Goal: Task Accomplishment & Management: Manage account settings

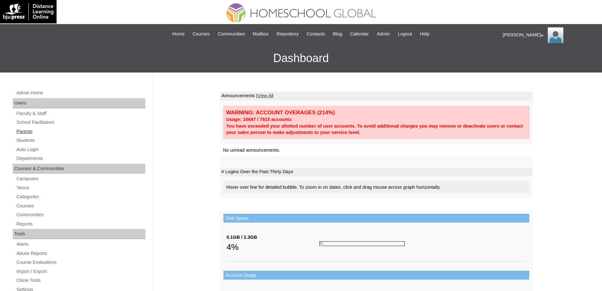
click at [64, 132] on link "Parents" at bounding box center [81, 131] width 130 height 8
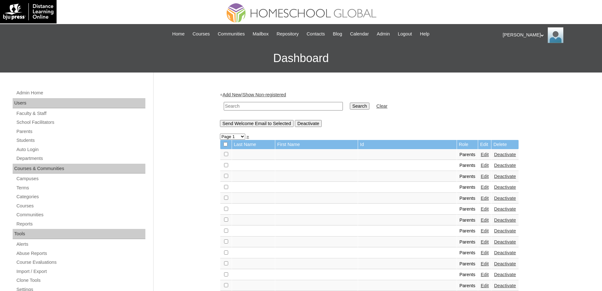
click at [290, 106] on input "text" at bounding box center [283, 106] width 119 height 9
paste input "MHP0073-TECHPH2024"
type input "MHP0073-TECHPH2024"
click at [367, 106] on input "Search" at bounding box center [360, 105] width 20 height 7
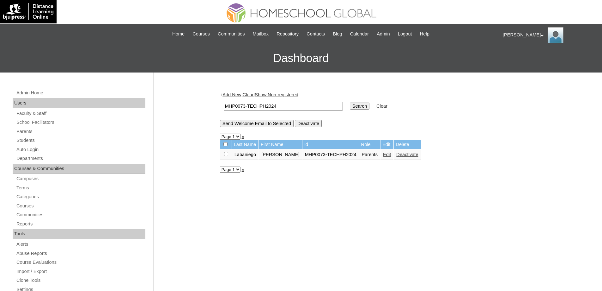
click at [383, 154] on link "Edit" at bounding box center [387, 154] width 8 height 5
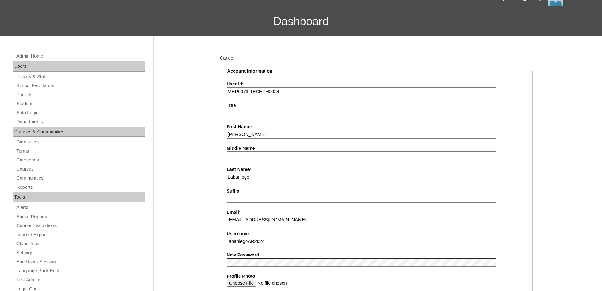
scroll to position [126, 0]
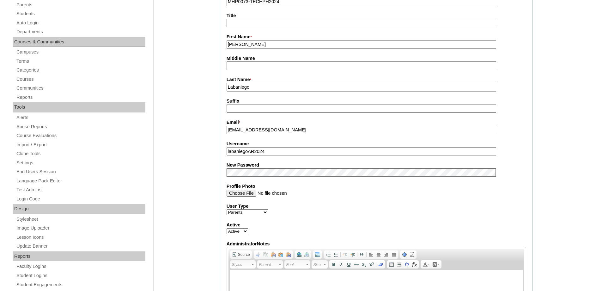
drag, startPoint x: 177, startPoint y: 194, endPoint x: 181, endPoint y: 197, distance: 5.5
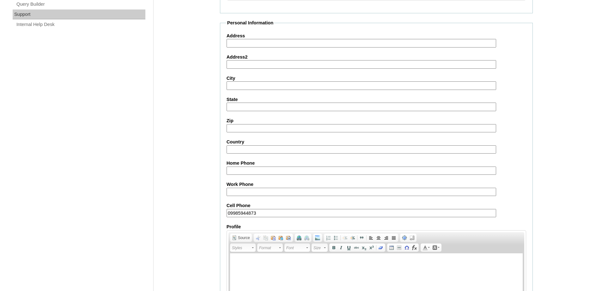
scroll to position [540, 0]
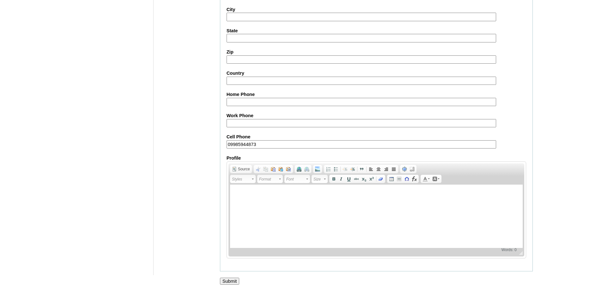
click at [240, 279] on input "Submit" at bounding box center [230, 280] width 20 height 7
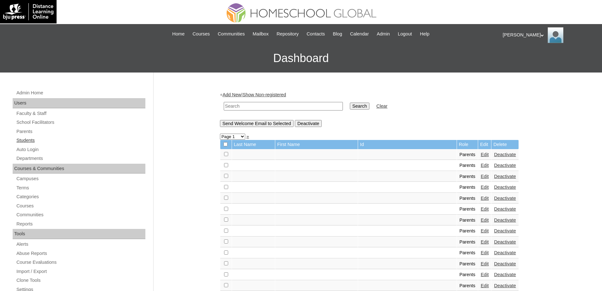
click at [54, 142] on link "Students" at bounding box center [81, 140] width 130 height 8
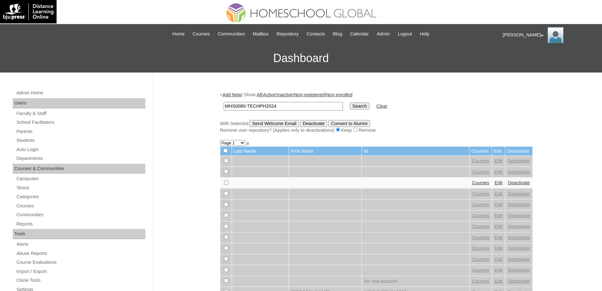
type input "MHS0080-TECHPH2024"
click at [364, 107] on input "Search" at bounding box center [360, 105] width 20 height 7
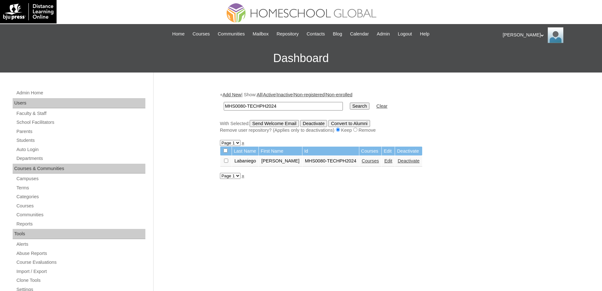
click at [385, 159] on link "Edit" at bounding box center [388, 160] width 8 height 5
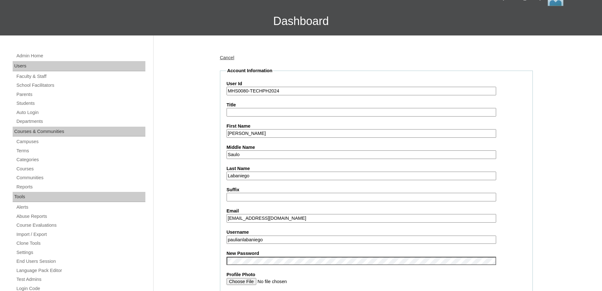
scroll to position [190, 0]
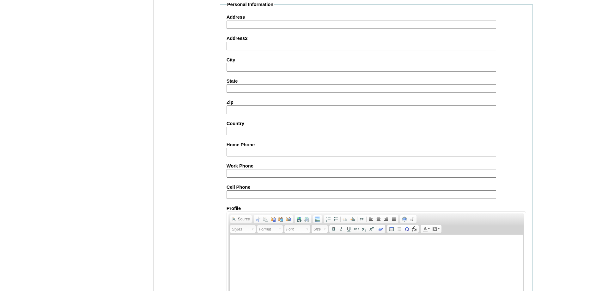
scroll to position [673, 0]
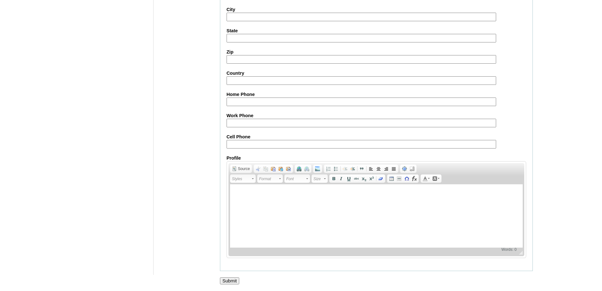
click at [235, 280] on input "Submit" at bounding box center [230, 280] width 20 height 7
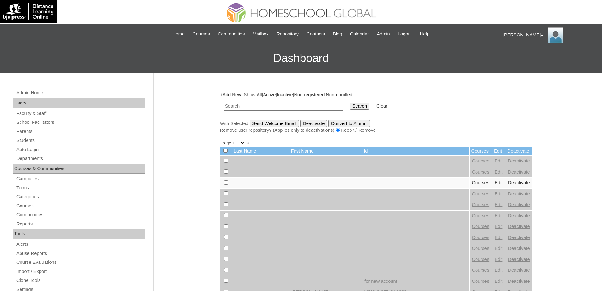
drag, startPoint x: 264, startPoint y: 108, endPoint x: 289, endPoint y: 107, distance: 24.7
click at [264, 108] on input "text" at bounding box center [283, 106] width 119 height 9
type input "MHS0080-TECHPH2024"
click at [358, 111] on td "Search" at bounding box center [360, 106] width 26 height 15
click at [360, 106] on input "Search" at bounding box center [360, 105] width 20 height 7
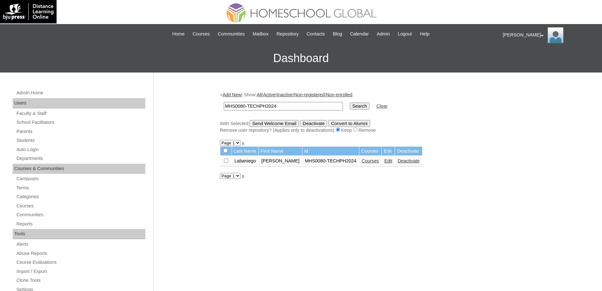
click at [362, 160] on link "Courses" at bounding box center [370, 160] width 17 height 5
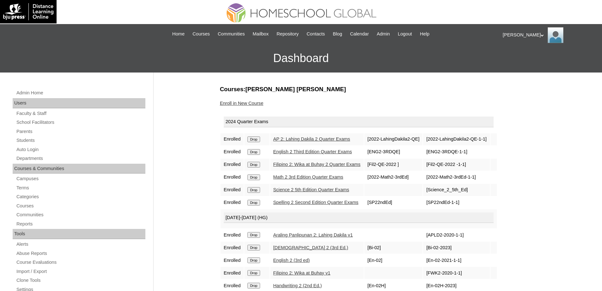
click at [258, 139] on input "Drop" at bounding box center [254, 139] width 12 height 6
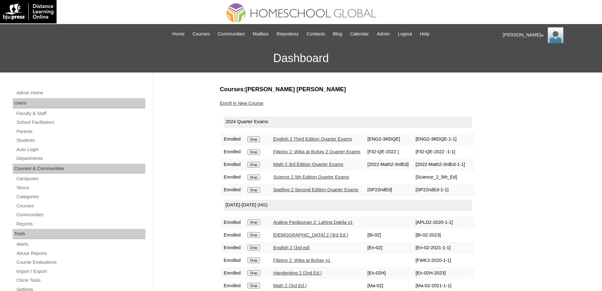
click at [260, 140] on input "Drop" at bounding box center [254, 139] width 12 height 6
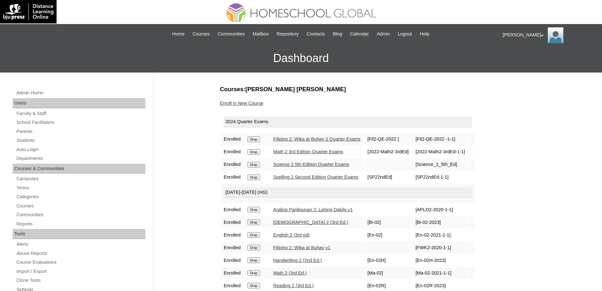
click at [256, 141] on input "Drop" at bounding box center [254, 139] width 12 height 6
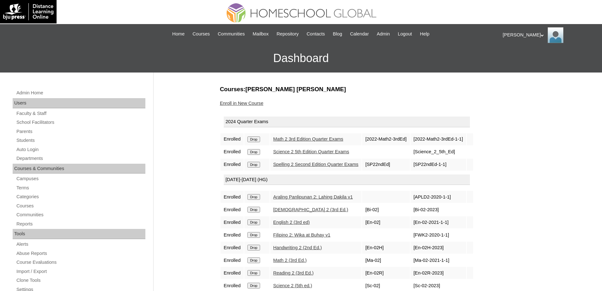
click at [260, 140] on input "Drop" at bounding box center [254, 139] width 12 height 6
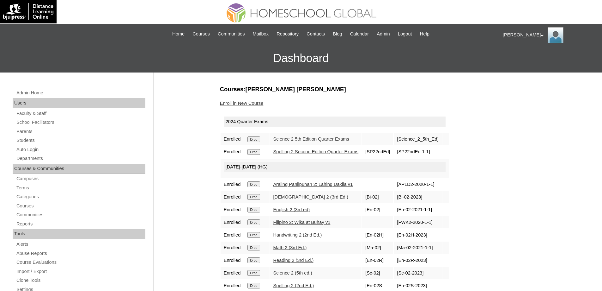
click at [264, 139] on form "Drop" at bounding box center [257, 138] width 19 height 5
click at [259, 140] on input "Drop" at bounding box center [254, 139] width 12 height 6
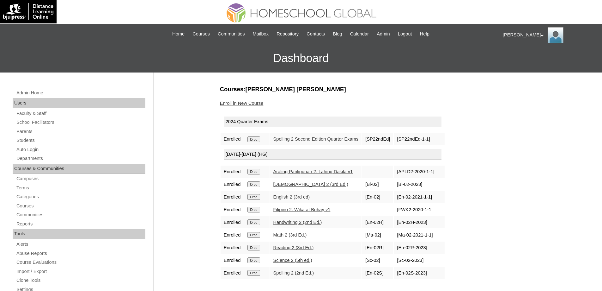
click at [260, 143] on td "Drop" at bounding box center [256, 139] width 25 height 12
click at [259, 138] on input "Drop" at bounding box center [254, 139] width 12 height 6
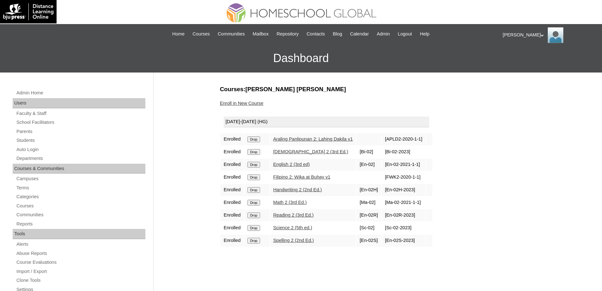
click at [257, 143] on td "Drop" at bounding box center [256, 139] width 25 height 12
click at [256, 140] on input "Drop" at bounding box center [254, 139] width 12 height 6
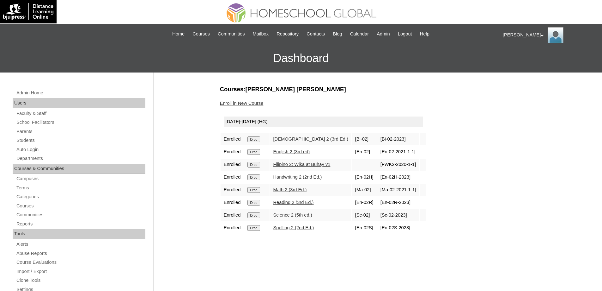
click at [256, 138] on input "Drop" at bounding box center [254, 139] width 12 height 6
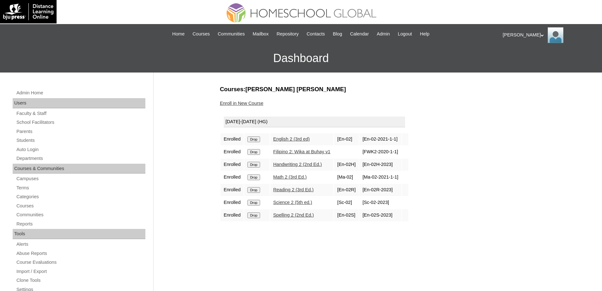
click at [260, 141] on input "Drop" at bounding box center [254, 139] width 12 height 6
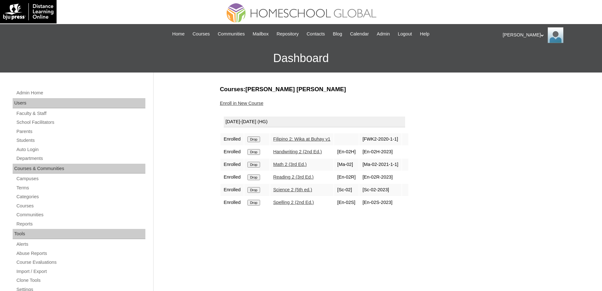
click at [260, 139] on input "Drop" at bounding box center [254, 139] width 12 height 6
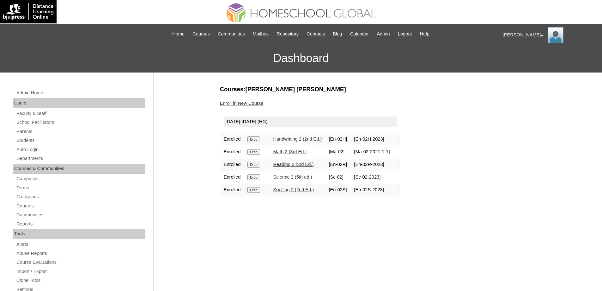
click at [260, 140] on input "Drop" at bounding box center [254, 139] width 12 height 6
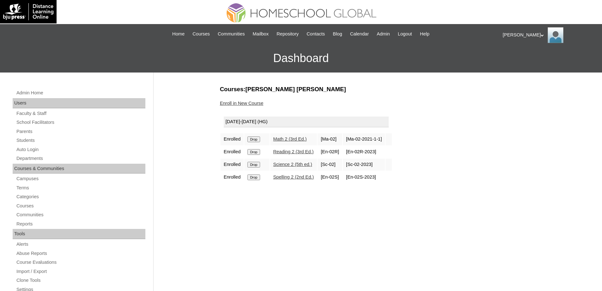
click at [257, 141] on input "Drop" at bounding box center [254, 139] width 12 height 6
click at [260, 138] on input "Drop" at bounding box center [254, 139] width 12 height 6
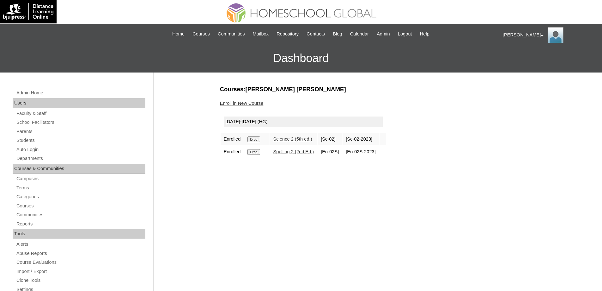
click at [256, 139] on input "Drop" at bounding box center [254, 139] width 12 height 6
drag, startPoint x: 0, startPoint y: 0, endPoint x: 329, endPoint y: 26, distance: 330.5
click at [259, 138] on input "Drop" at bounding box center [254, 139] width 12 height 6
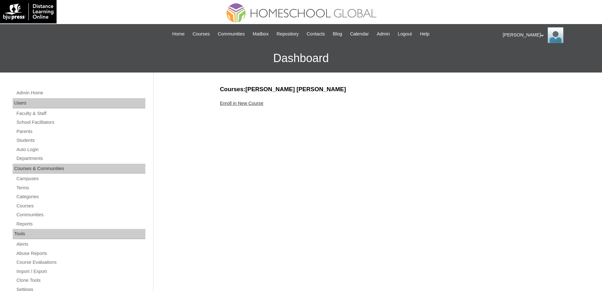
click at [257, 103] on link "Enroll in New Course" at bounding box center [242, 103] width 44 height 5
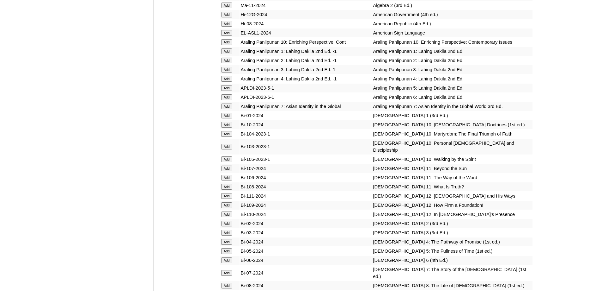
scroll to position [1518, 0]
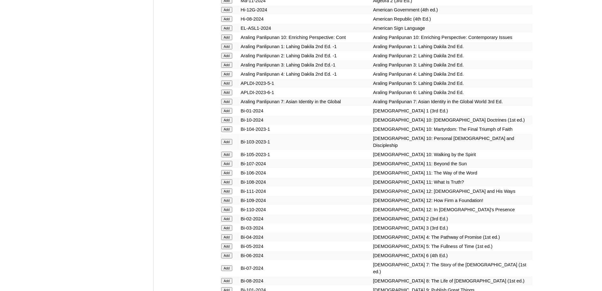
click at [226, 68] on input "Add" at bounding box center [226, 65] width 11 height 6
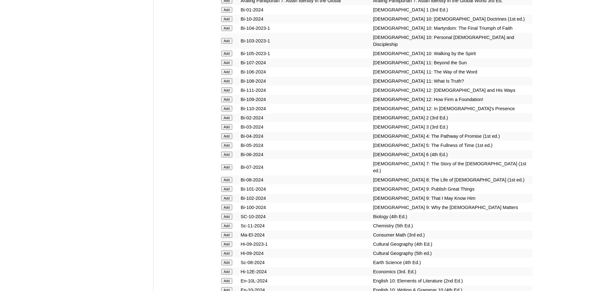
scroll to position [1642, 0]
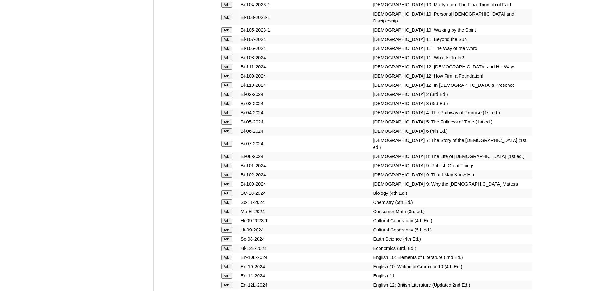
click at [228, 106] on input "Add" at bounding box center [226, 104] width 11 height 6
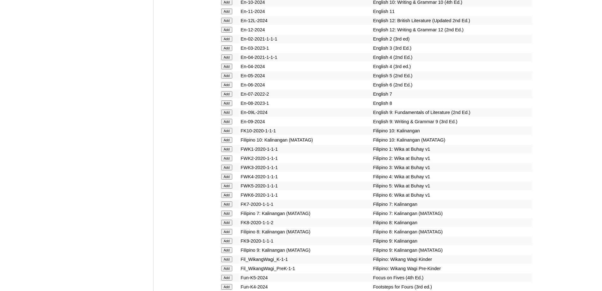
scroll to position [1924, 0]
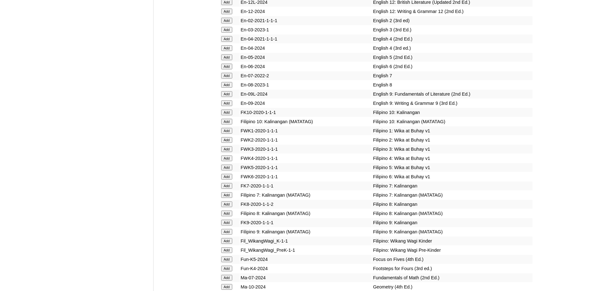
click at [228, 33] on input "Add" at bounding box center [226, 30] width 11 height 6
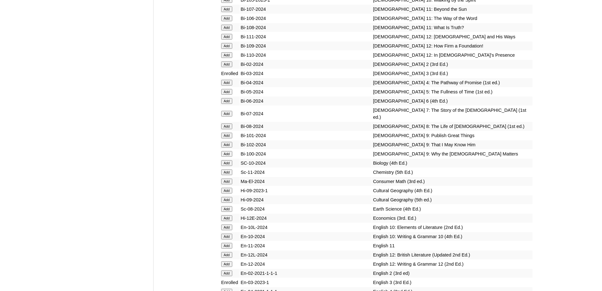
scroll to position [1949, 0]
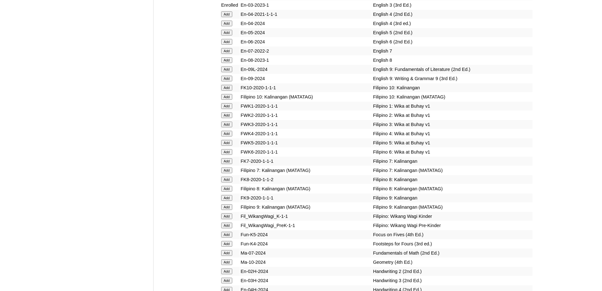
click at [225, 127] on input "Add" at bounding box center [226, 124] width 11 height 6
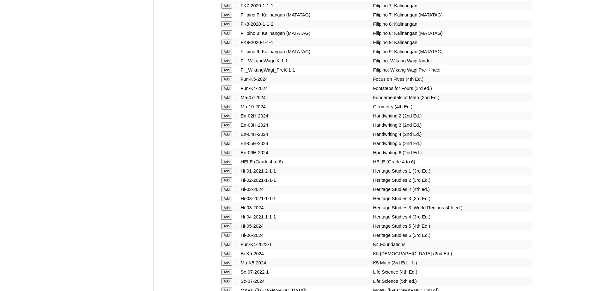
scroll to position [2106, 0]
click at [224, 126] on input "Add" at bounding box center [226, 123] width 11 height 6
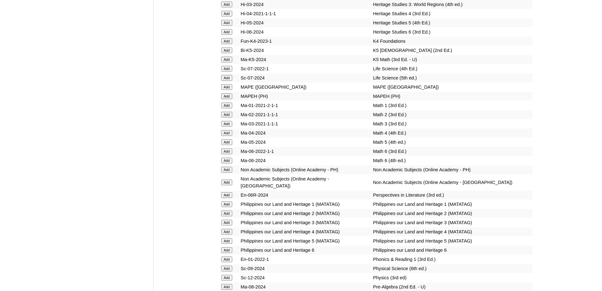
scroll to position [2321, 0]
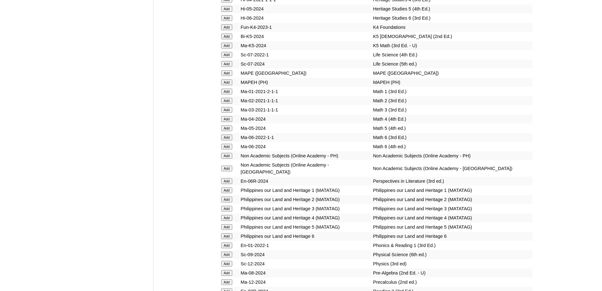
click at [228, 113] on input "Add" at bounding box center [226, 110] width 11 height 6
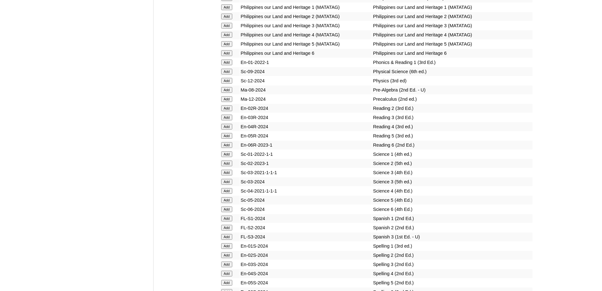
scroll to position [2507, 0]
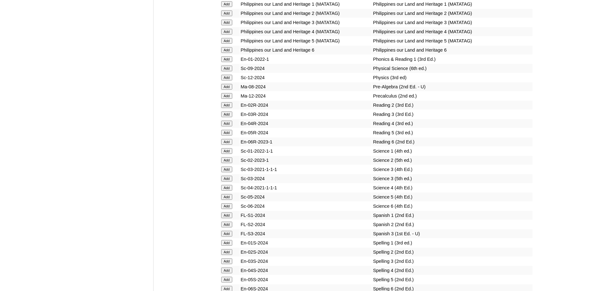
click at [230, 117] on input "Add" at bounding box center [226, 114] width 11 height 6
click at [230, 181] on input "Add" at bounding box center [226, 178] width 11 height 6
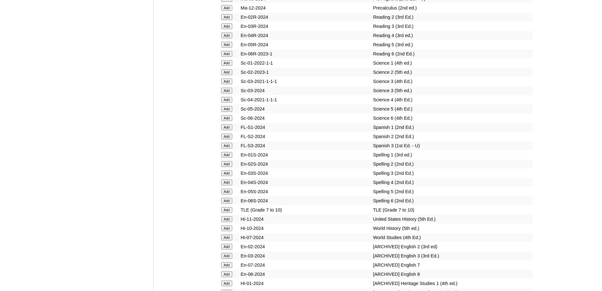
scroll to position [2602, 0]
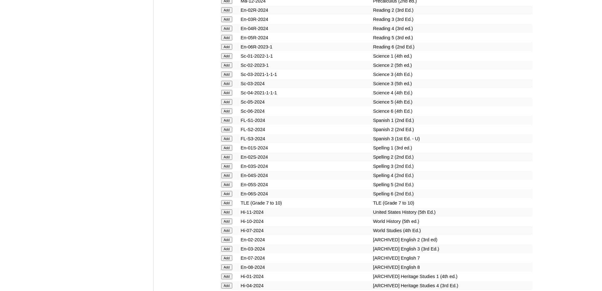
click at [231, 169] on input "Add" at bounding box center [226, 166] width 11 height 6
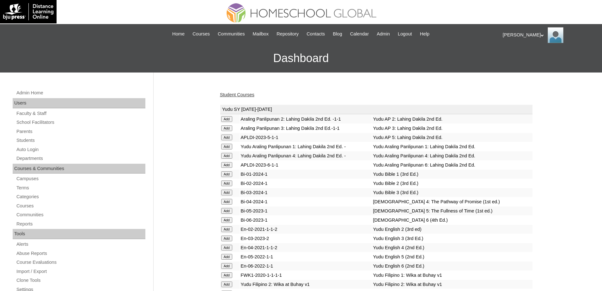
click at [238, 93] on link "Student Courses" at bounding box center [237, 94] width 34 height 5
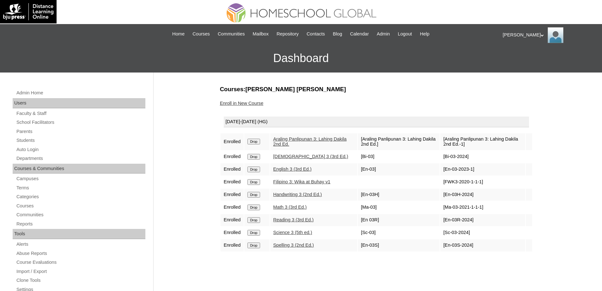
click at [251, 103] on link "Enroll in New Course" at bounding box center [242, 103] width 44 height 5
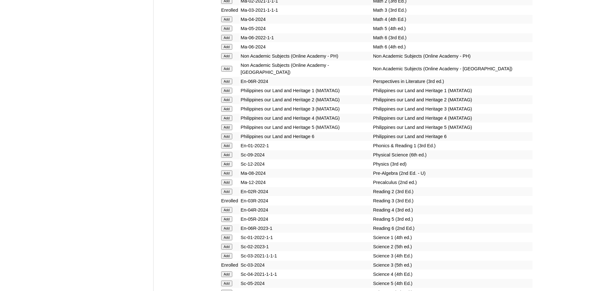
scroll to position [2420, 0]
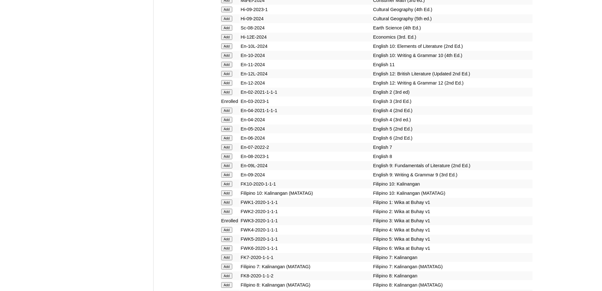
scroll to position [1851, 0]
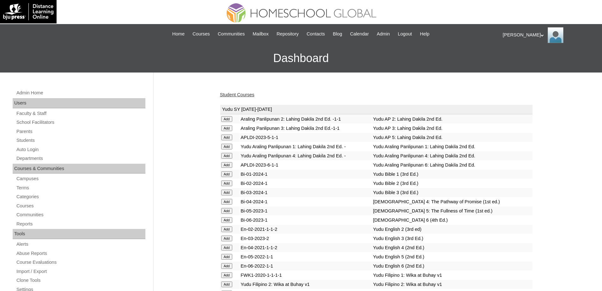
click at [254, 92] on link "Student Courses" at bounding box center [237, 94] width 34 height 5
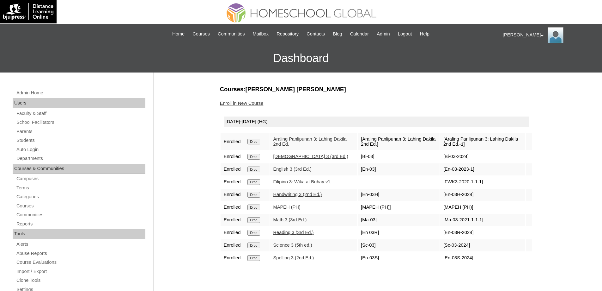
click at [171, 290] on div "Admin Home Users Faculty & Staff School Facilitators Parents Students Auto Logi…" at bounding box center [301, 290] width 602 height 436
click at [242, 101] on link "Enroll in New Course" at bounding box center [242, 103] width 44 height 5
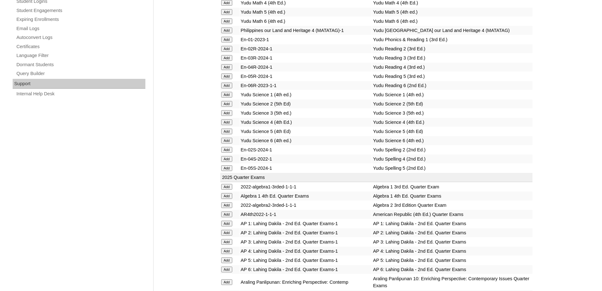
scroll to position [506, 0]
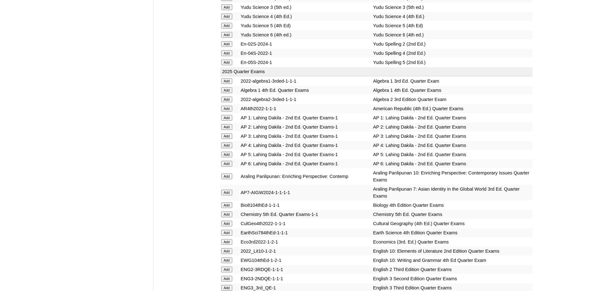
click at [227, 139] on input "Add" at bounding box center [226, 136] width 11 height 6
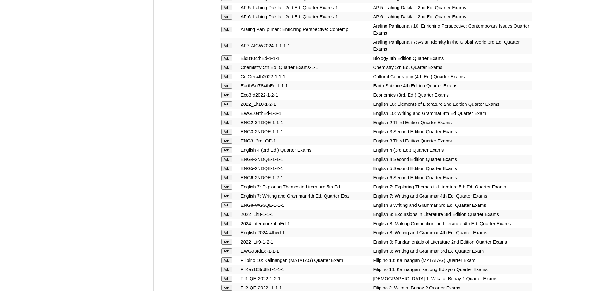
scroll to position [657, 0]
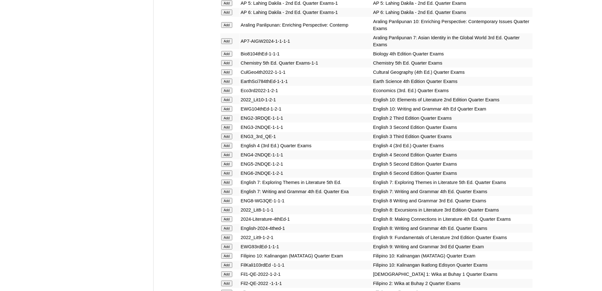
click at [226, 139] on input "Add" at bounding box center [226, 136] width 11 height 6
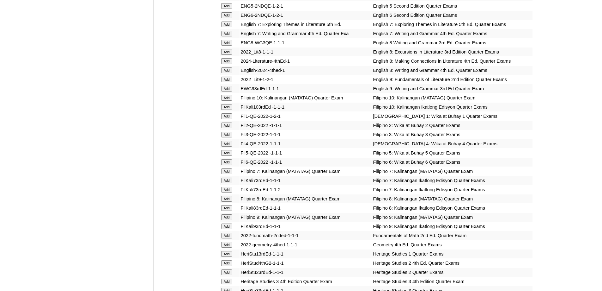
scroll to position [815, 0]
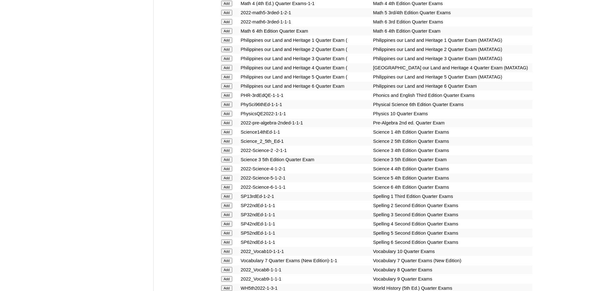
scroll to position [1202, 0]
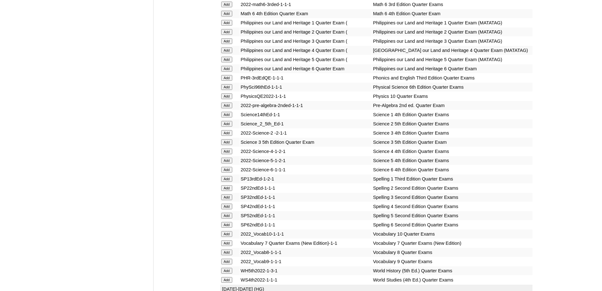
click at [224, 145] on input "Add" at bounding box center [226, 142] width 11 height 6
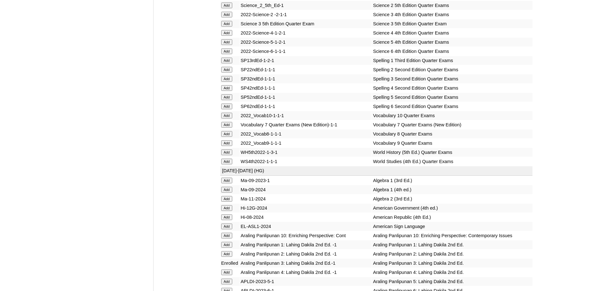
scroll to position [1328, 0]
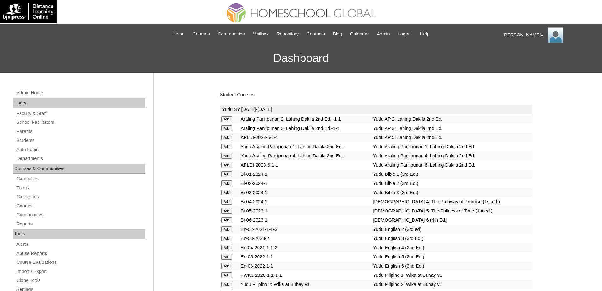
click at [253, 93] on link "Student Courses" at bounding box center [237, 94] width 34 height 5
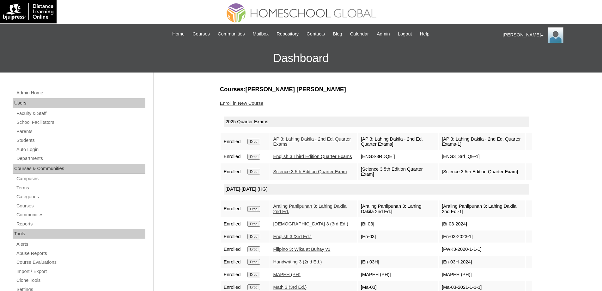
click at [263, 103] on link "Enroll in New Course" at bounding box center [242, 103] width 44 height 5
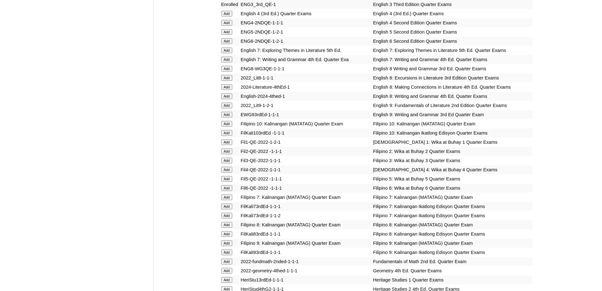
scroll to position [790, 0]
click at [226, 162] on input "Add" at bounding box center [226, 159] width 11 height 6
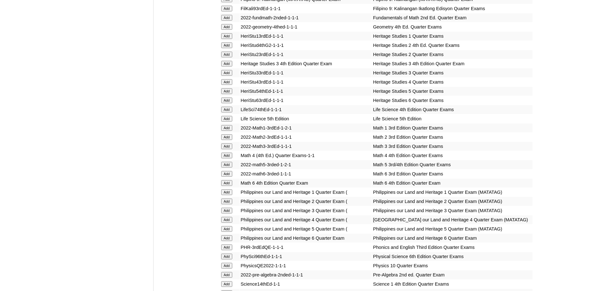
scroll to position [1043, 0]
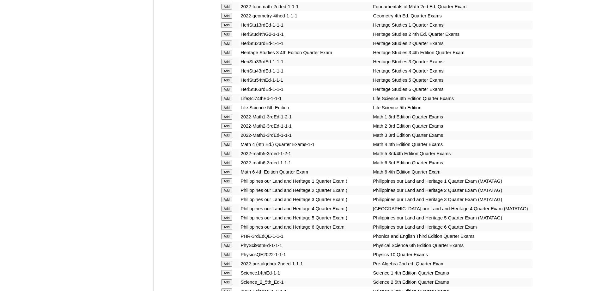
click at [231, 138] on input "Add" at bounding box center [226, 135] width 11 height 6
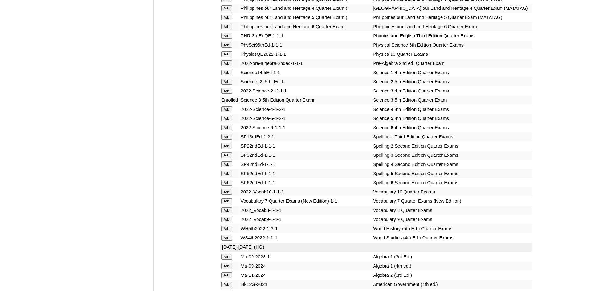
scroll to position [1265, 0]
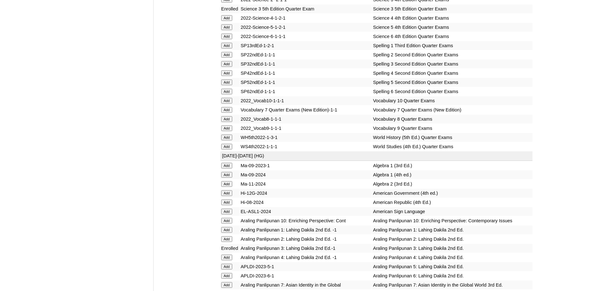
scroll to position [1328, 0]
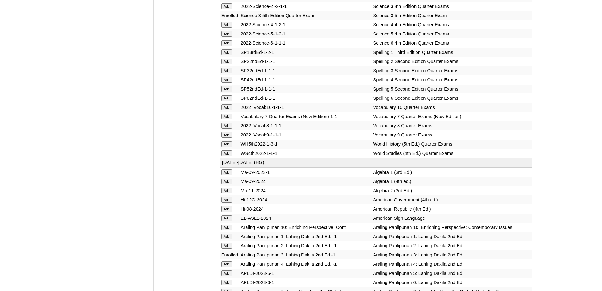
click at [229, 73] on input "Add" at bounding box center [226, 71] width 11 height 6
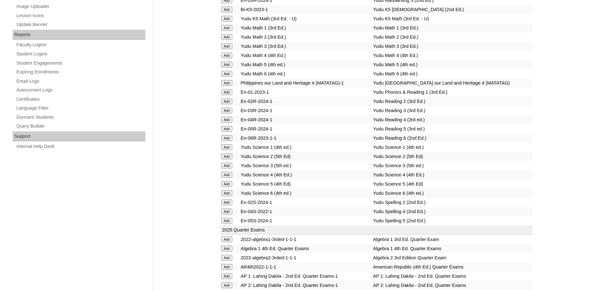
scroll to position [190, 0]
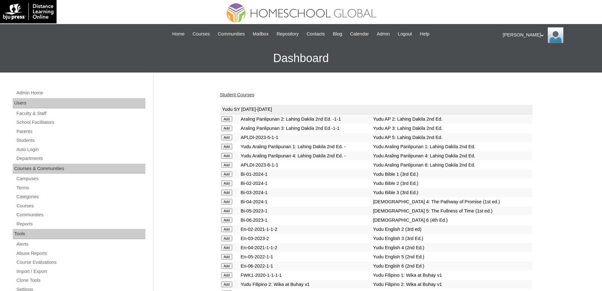
click link "Student Courses"
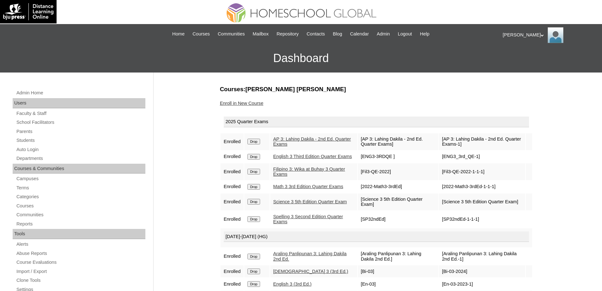
click at [242, 103] on link "Enroll in New Course" at bounding box center [242, 103] width 44 height 5
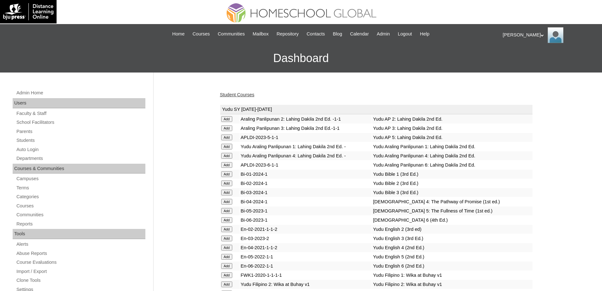
click at [238, 95] on link "Student Courses" at bounding box center [237, 94] width 34 height 5
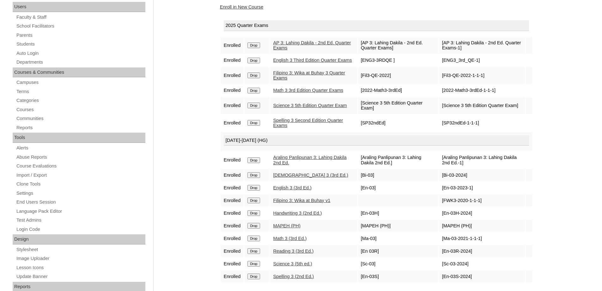
scroll to position [100, 0]
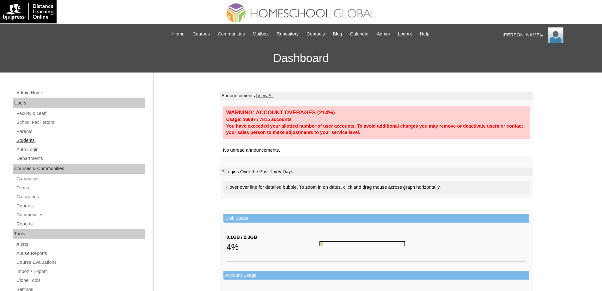
click at [40, 139] on link "Students" at bounding box center [81, 140] width 130 height 8
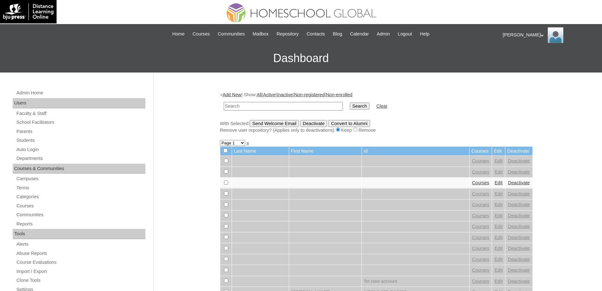
drag, startPoint x: 310, startPoint y: 105, endPoint x: 319, endPoint y: 106, distance: 8.3
click at [311, 105] on input "text" at bounding box center [283, 106] width 119 height 9
type input "MHS0080-TECHPH2024"
click at [366, 108] on input "Search" at bounding box center [360, 105] width 20 height 7
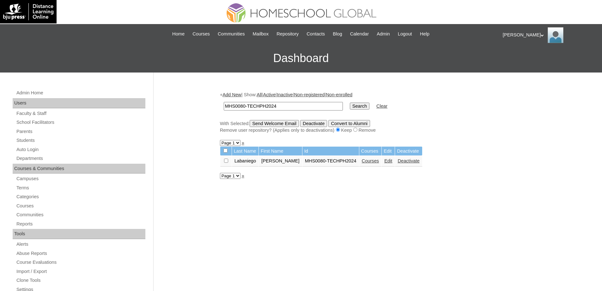
click at [384, 162] on link "Edit" at bounding box center [388, 160] width 8 height 5
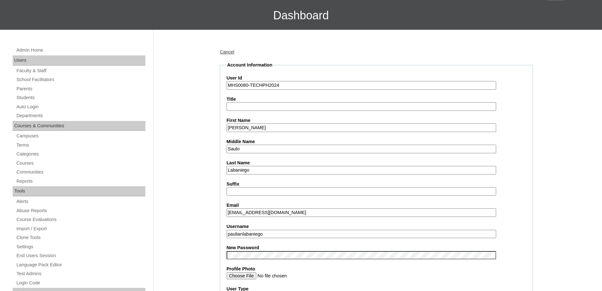
scroll to position [190, 0]
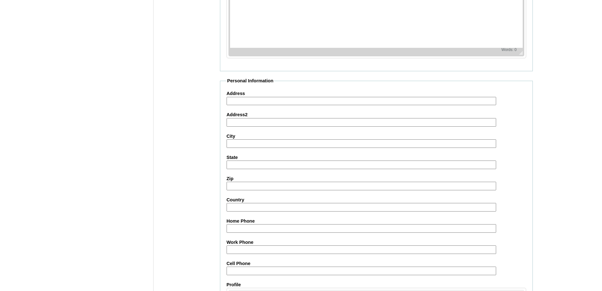
scroll to position [673, 0]
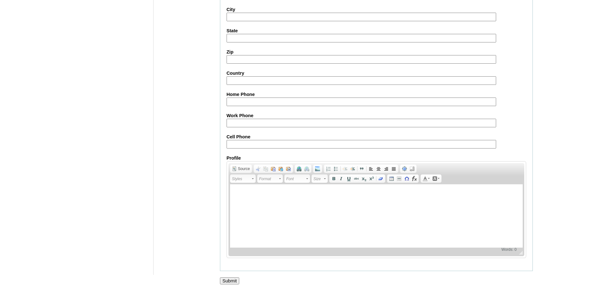
click at [231, 280] on input "Submit" at bounding box center [230, 280] width 20 height 7
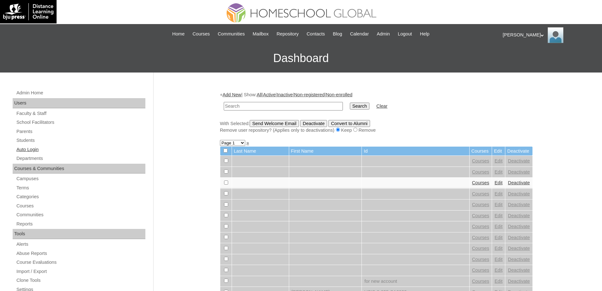
click at [60, 145] on link "Auto Login" at bounding box center [81, 149] width 130 height 8
click at [52, 139] on link "Students" at bounding box center [81, 140] width 130 height 8
drag, startPoint x: 275, startPoint y: 107, endPoint x: 283, endPoint y: 107, distance: 7.3
click at [277, 107] on input "text" at bounding box center [283, 106] width 119 height 9
paste input "MHS0080-TECHPH2024"
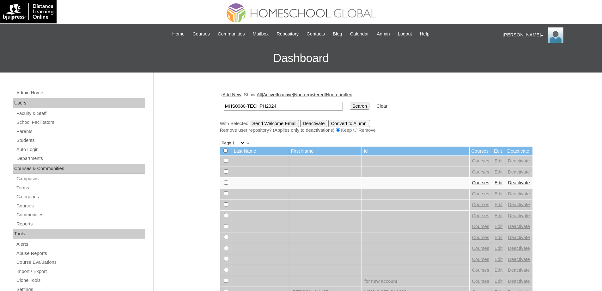
type input "MHS0080-TECHPH2024"
click at [369, 106] on input "Search" at bounding box center [360, 105] width 20 height 7
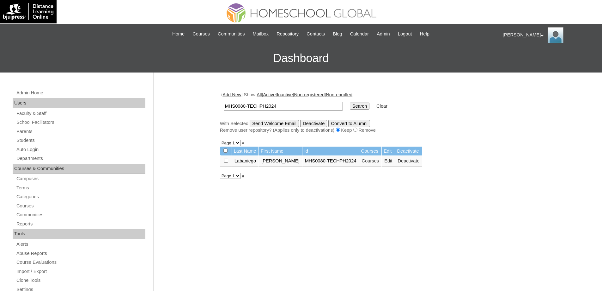
click at [363, 162] on link "Courses" at bounding box center [370, 160] width 17 height 5
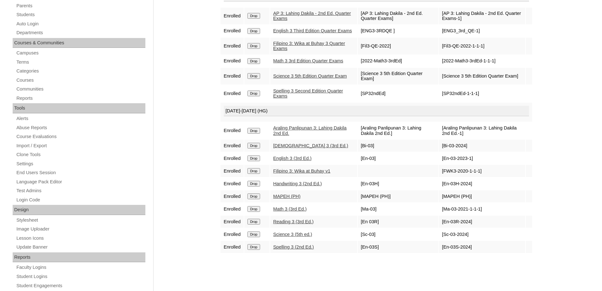
scroll to position [158, 0]
